Goal: Use online tool/utility: Utilize a website feature to perform a specific function

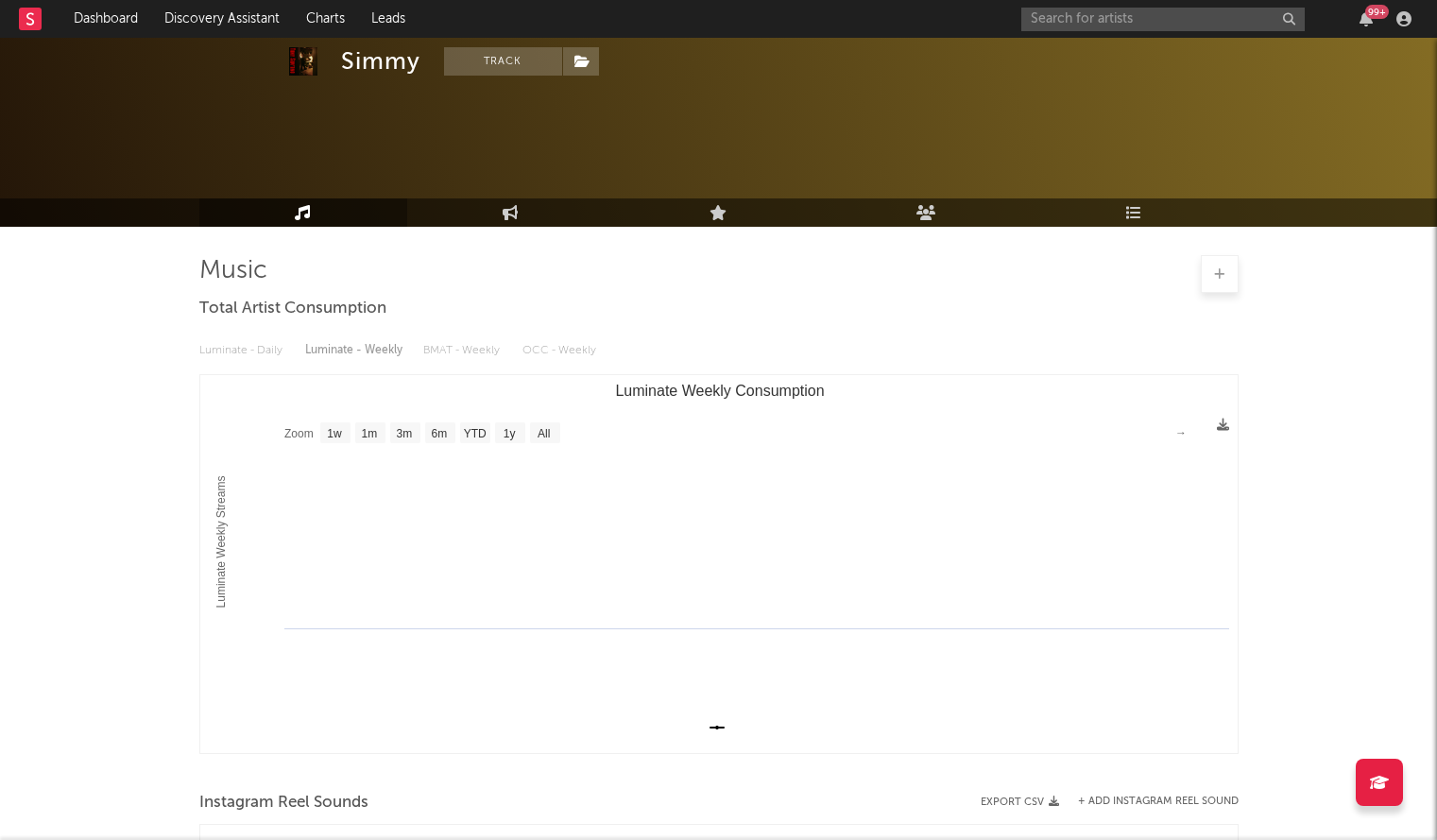
select select "1w"
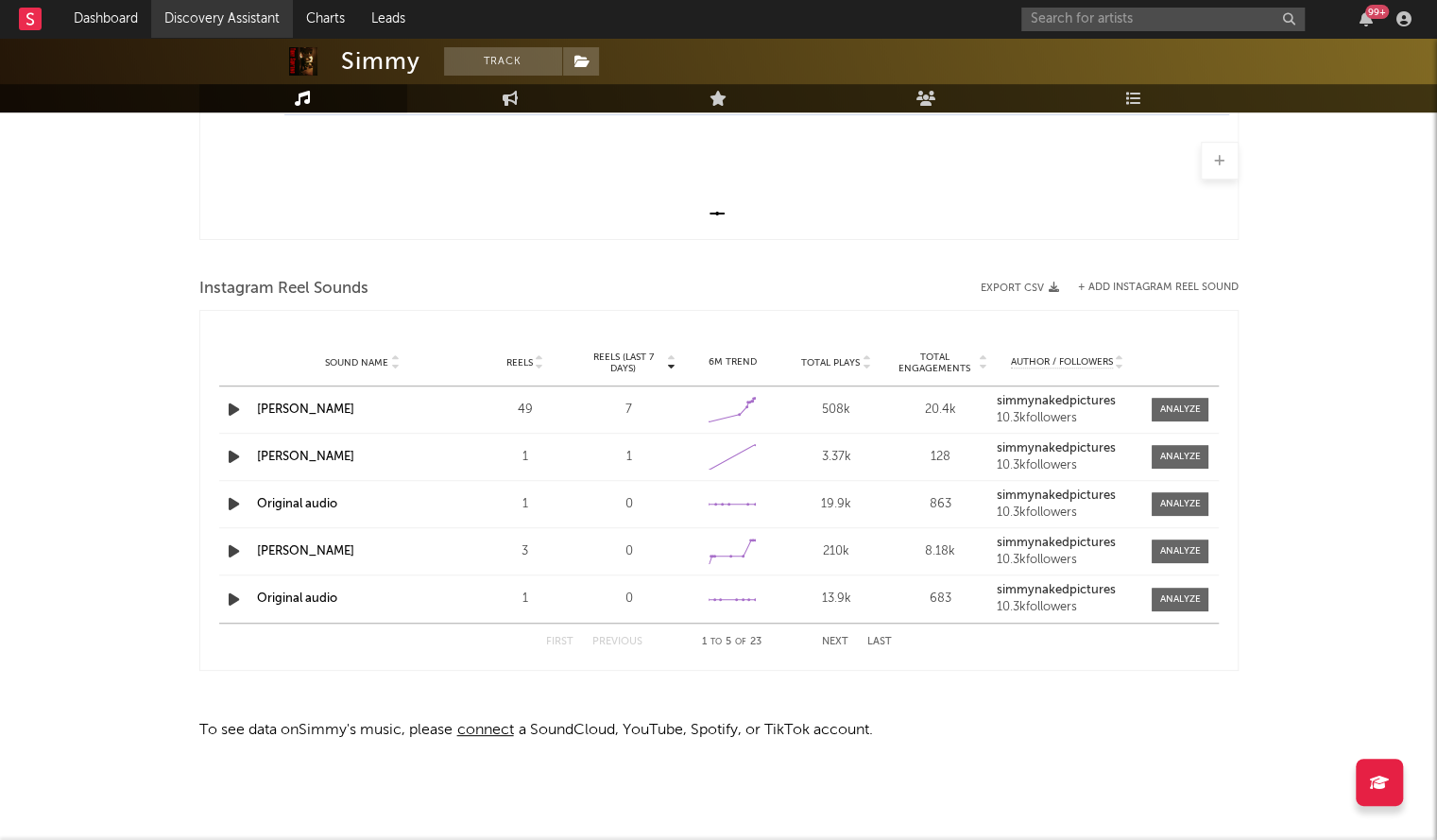
click at [199, 16] on link "Discovery Assistant" at bounding box center [222, 18] width 142 height 38
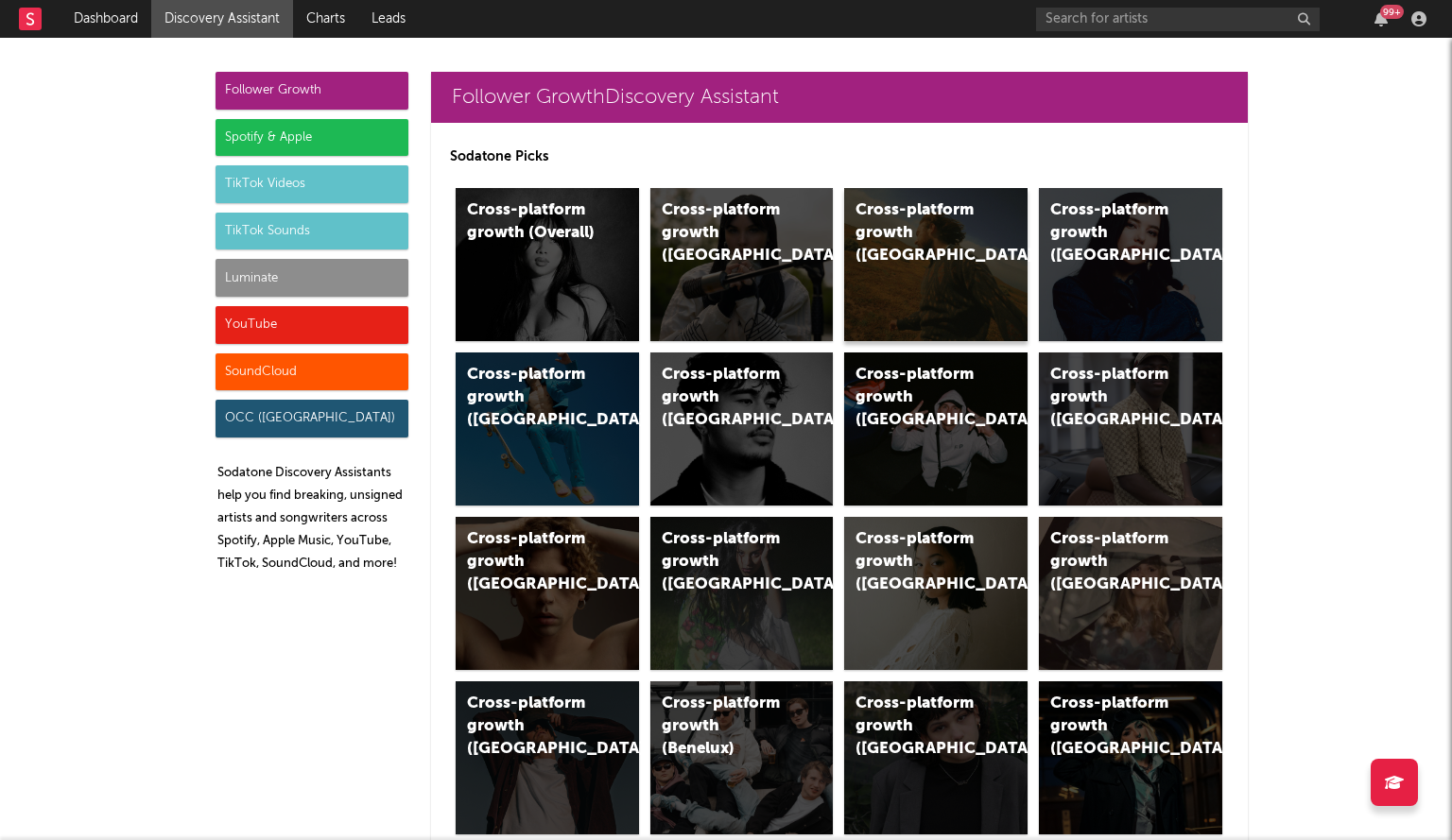
click at [856, 283] on div "Cross-platform growth ([GEOGRAPHIC_DATA])" at bounding box center [936, 264] width 183 height 153
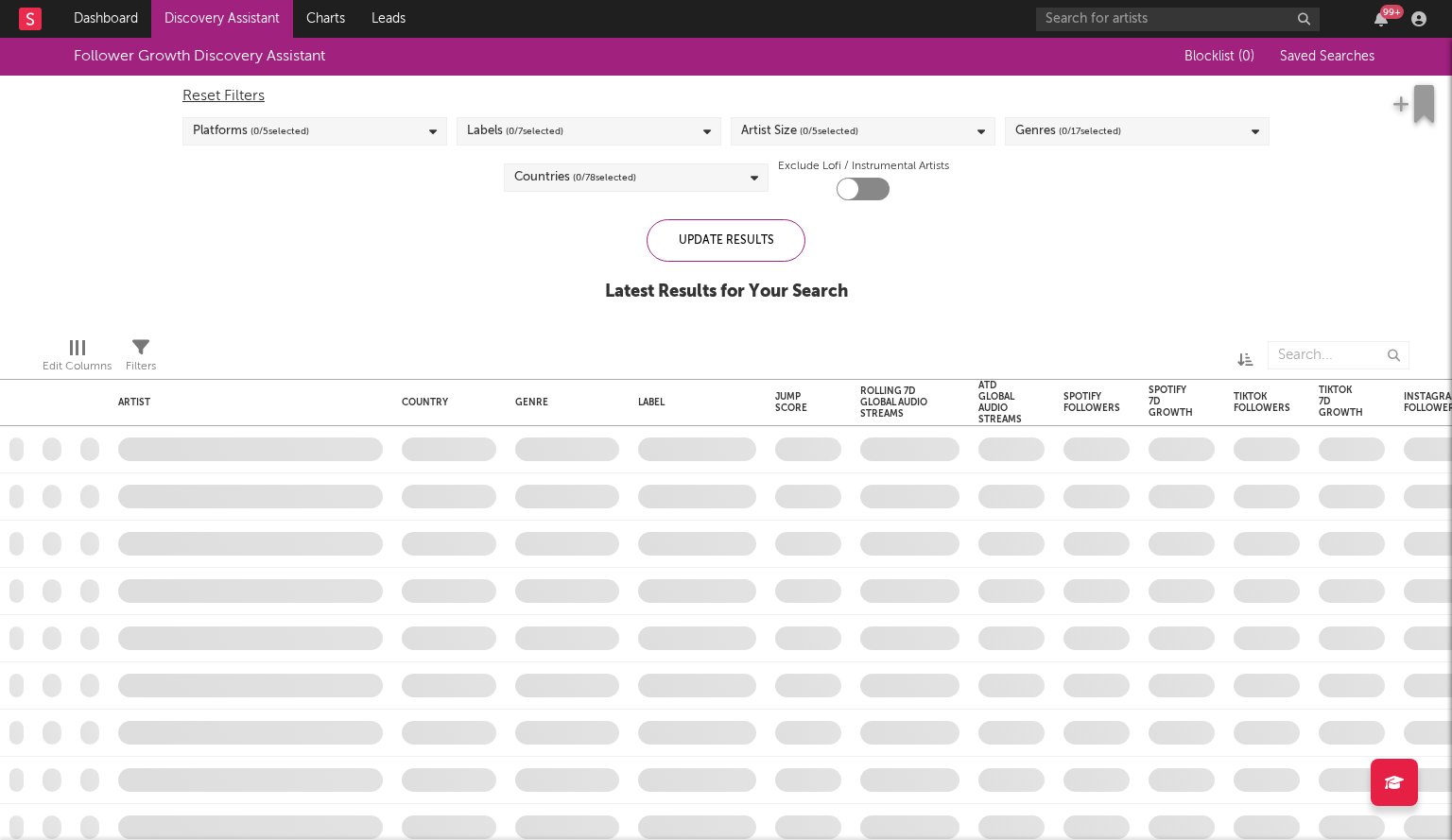
checkbox input "true"
